Goal: Navigation & Orientation: Go to known website

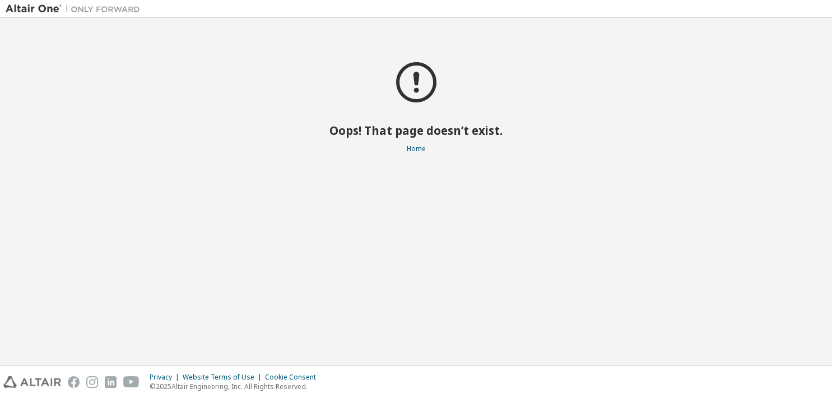
click at [491, 183] on div "Oops! That page doesn’t exist. Home" at bounding box center [416, 192] width 820 height 337
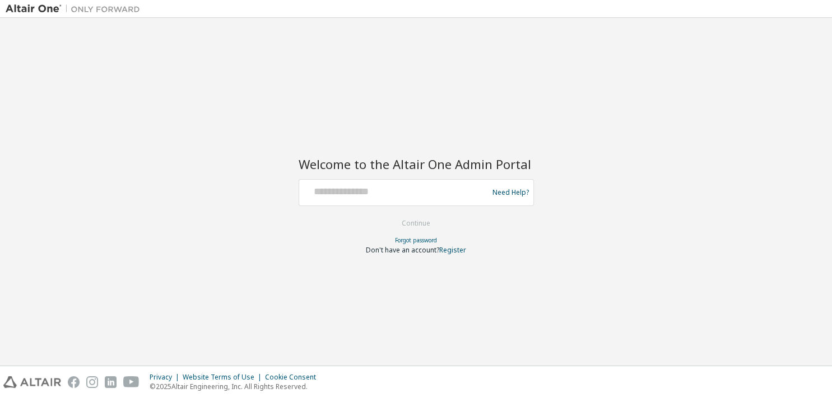
click at [420, 198] on div at bounding box center [395, 192] width 183 height 21
